Goal: Task Accomplishment & Management: Manage account settings

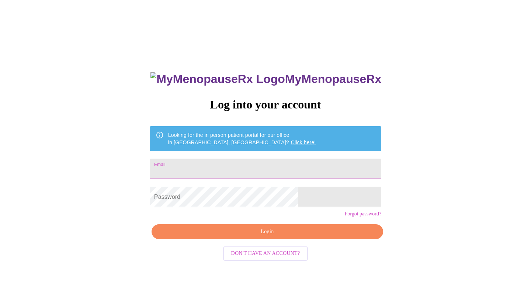
click at [212, 169] on input "Email" at bounding box center [265, 168] width 231 height 21
type input "[PERSON_NAME][EMAIL_ADDRESS][PERSON_NAME][DOMAIN_NAME]"
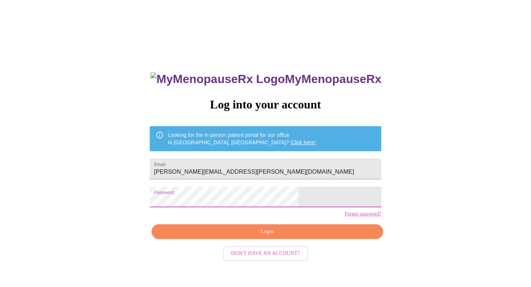
click at [263, 236] on span "Login" at bounding box center [267, 231] width 214 height 9
click at [184, 203] on div "MyMenopauseRx Log into your account Looking for the in person patient portal fo…" at bounding box center [265, 203] width 246 height 287
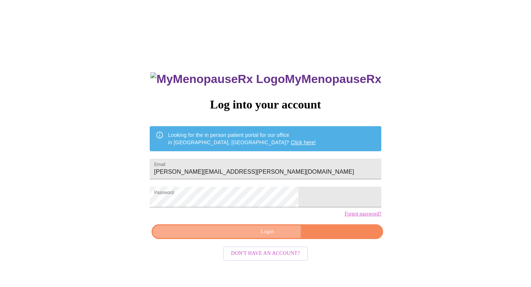
click at [263, 236] on span "Login" at bounding box center [267, 231] width 214 height 9
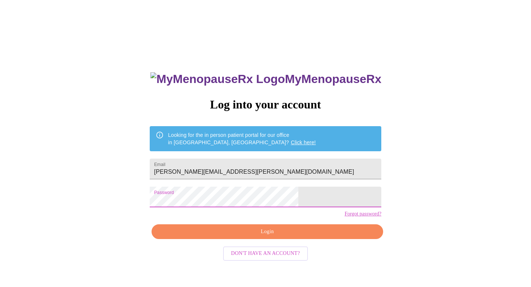
click at [187, 201] on div "MyMenopauseRx Log into your account Looking for the in person patient portal fo…" at bounding box center [265, 203] width 246 height 287
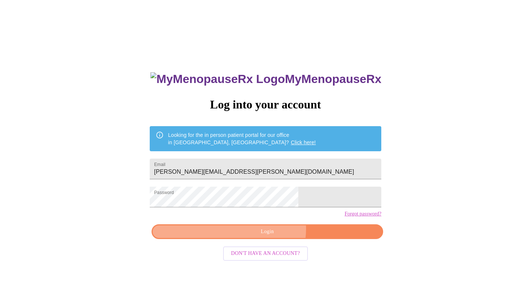
click at [270, 236] on span "Login" at bounding box center [267, 231] width 214 height 9
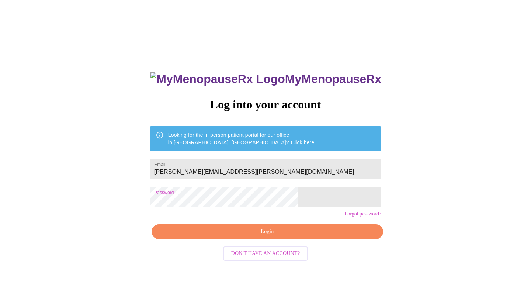
click at [175, 203] on div "MyMenopauseRx Log into your account Looking for the in person patient portal fo…" at bounding box center [265, 175] width 525 height 344
click at [275, 236] on span "Login" at bounding box center [267, 231] width 214 height 9
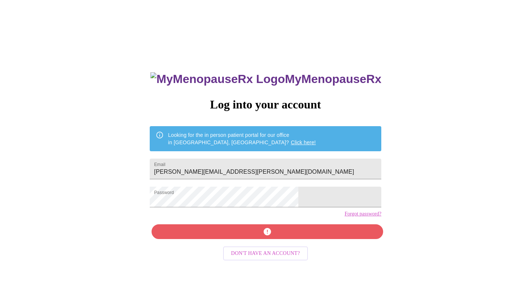
click at [344, 217] on link "Forgot password?" at bounding box center [362, 214] width 37 height 6
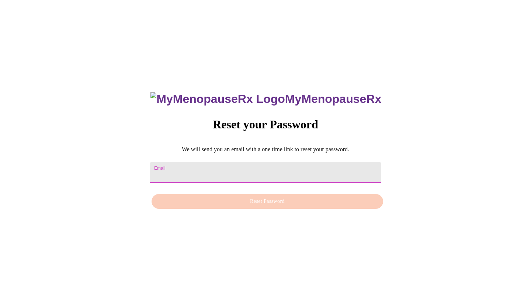
click at [230, 169] on input "Email" at bounding box center [265, 172] width 231 height 21
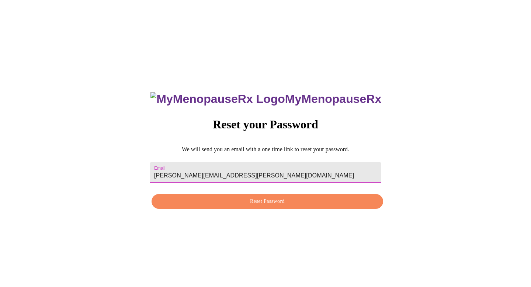
type input "[PERSON_NAME][EMAIL_ADDRESS][PERSON_NAME][DOMAIN_NAME]"
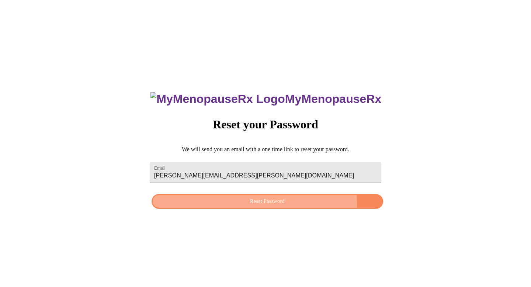
click at [278, 204] on span "Reset Password" at bounding box center [267, 201] width 214 height 9
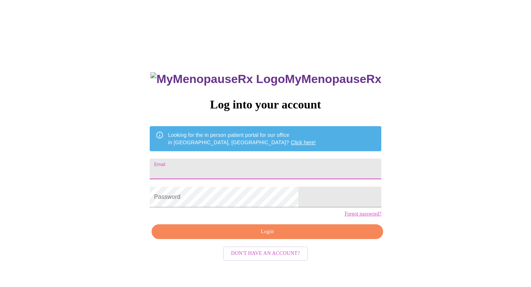
click at [241, 172] on input "Email" at bounding box center [265, 168] width 231 height 21
type input "[PERSON_NAME][EMAIL_ADDRESS][PERSON_NAME][DOMAIN_NAME]"
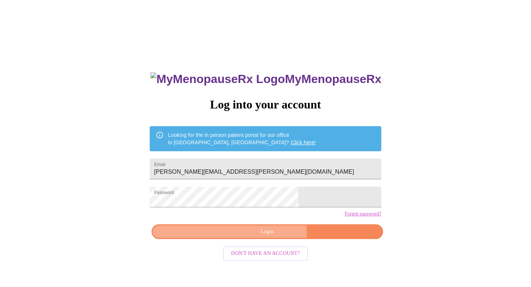
click at [270, 236] on span "Login" at bounding box center [267, 231] width 214 height 9
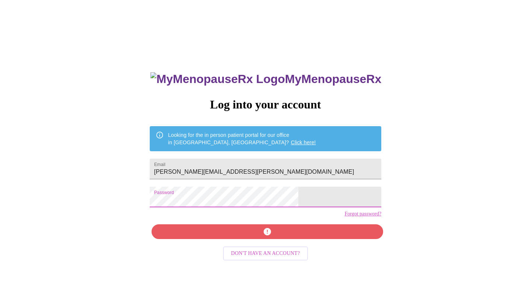
click at [180, 204] on div "MyMenopauseRx Log into your account Looking for the in person patient portal fo…" at bounding box center [265, 175] width 525 height 344
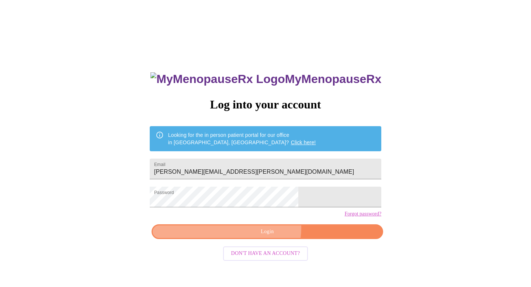
click at [259, 236] on span "Login" at bounding box center [267, 231] width 214 height 9
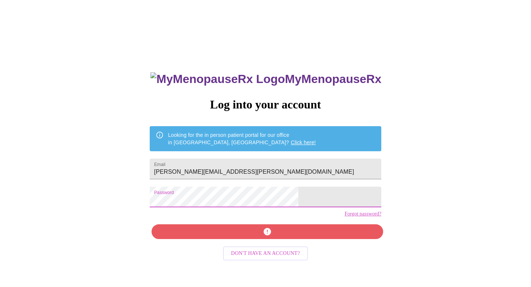
click at [178, 203] on div "MyMenopauseRx Log into your account Looking for the in person patient portal fo…" at bounding box center [265, 175] width 525 height 344
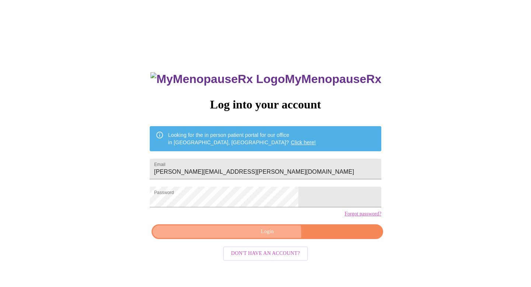
click at [256, 236] on span "Login" at bounding box center [267, 231] width 214 height 9
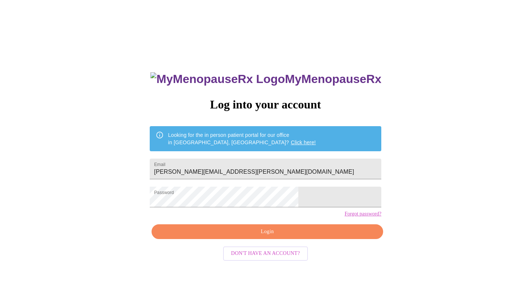
click at [344, 217] on link "Forgot password?" at bounding box center [362, 214] width 37 height 6
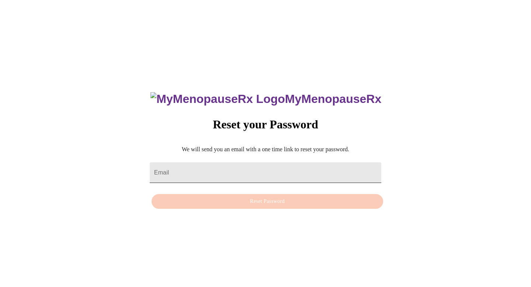
click at [253, 173] on input "Email" at bounding box center [265, 172] width 231 height 21
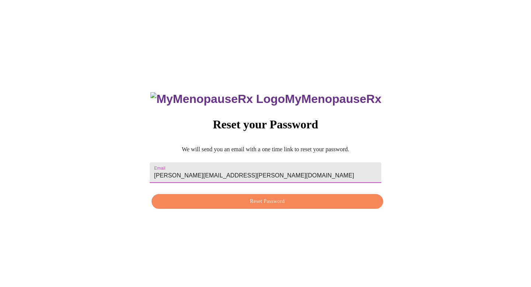
type input "[PERSON_NAME][EMAIL_ADDRESS][PERSON_NAME][DOMAIN_NAME]"
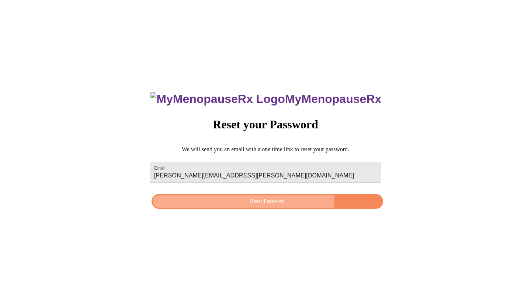
click at [265, 201] on span "Reset Password" at bounding box center [267, 201] width 214 height 9
